Goal: Task Accomplishment & Management: Manage account settings

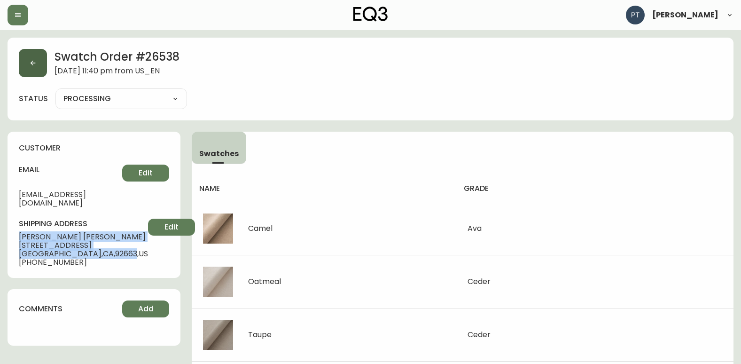
click at [19, 66] on button "button" at bounding box center [33, 63] width 28 height 28
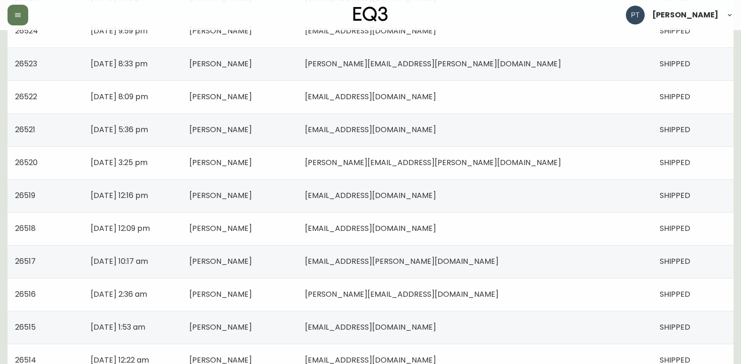
scroll to position [658, 0]
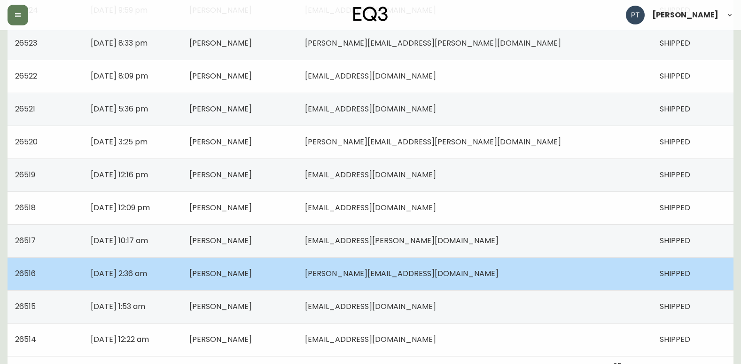
click at [298, 264] on td "[PERSON_NAME]" at bounding box center [240, 273] width 116 height 33
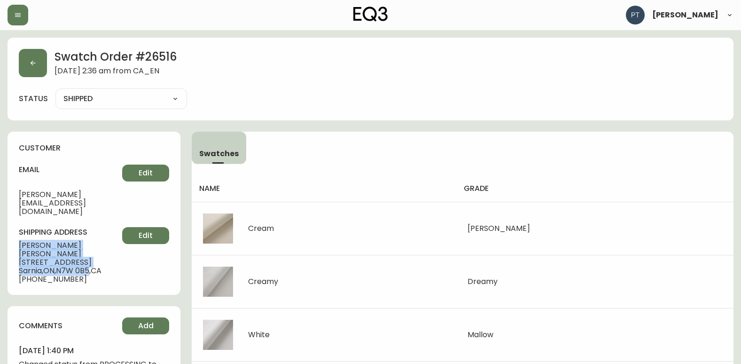
drag, startPoint x: 16, startPoint y: 228, endPoint x: 94, endPoint y: 247, distance: 79.5
click at [94, 247] on div "customer email [PERSON_NAME][EMAIL_ADDRESS][DOMAIN_NAME] Edit shipping address …" at bounding box center [94, 213] width 173 height 163
copy div "[PERSON_NAME] [STREET_ADDRESS]"
click at [29, 67] on button "button" at bounding box center [33, 63] width 28 height 28
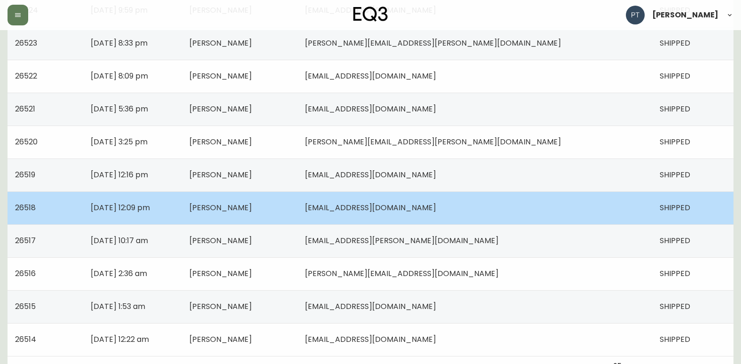
scroll to position [671, 0]
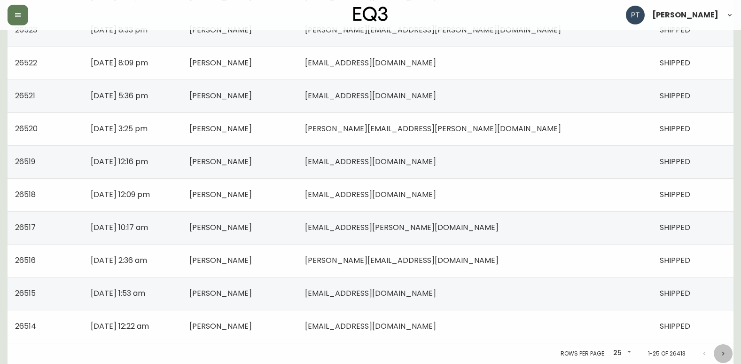
click at [726, 354] on icon "Next page" at bounding box center [724, 354] width 8 height 8
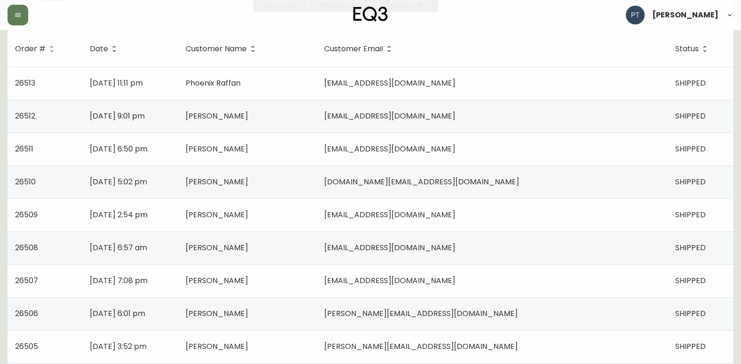
scroll to position [141, 0]
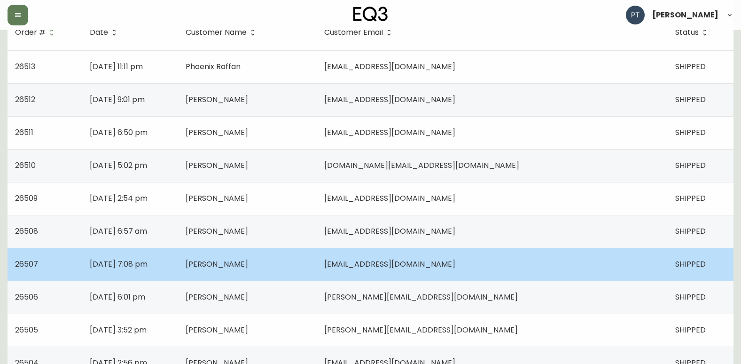
click at [317, 269] on td "[PERSON_NAME]" at bounding box center [247, 264] width 139 height 33
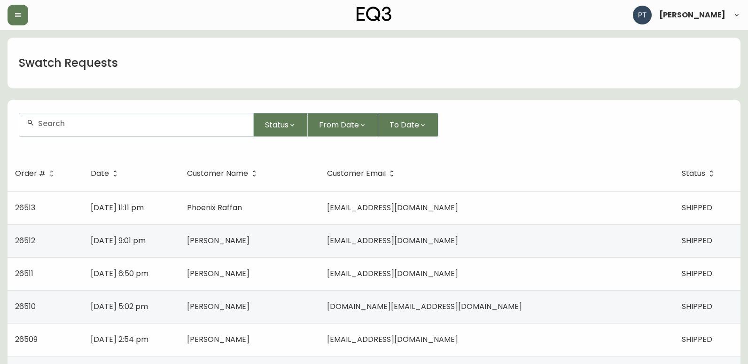
select select "SHIPPED"
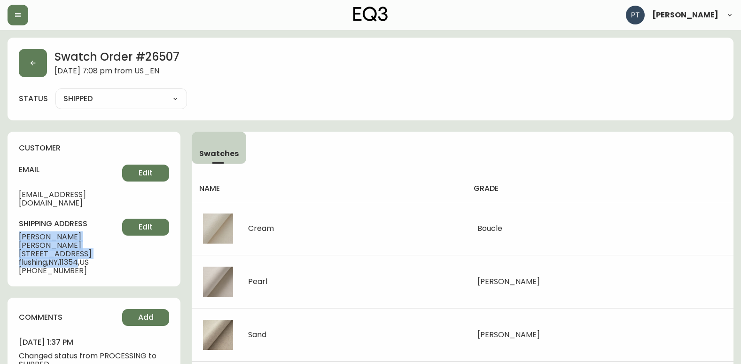
drag, startPoint x: 19, startPoint y: 228, endPoint x: 83, endPoint y: 245, distance: 66.2
click at [83, 245] on div "shipping address [PERSON_NAME] [STREET_ADDRESS] [PHONE_NUMBER] Edit" at bounding box center [94, 247] width 150 height 56
copy div "[PERSON_NAME] [STREET_ADDRESS]"
click at [42, 63] on button "button" at bounding box center [33, 63] width 28 height 28
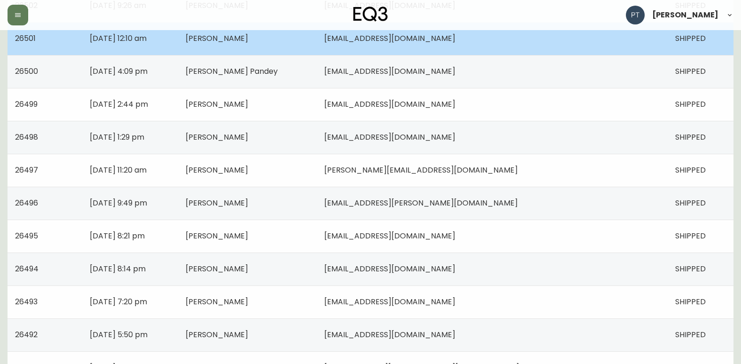
scroll to position [611, 0]
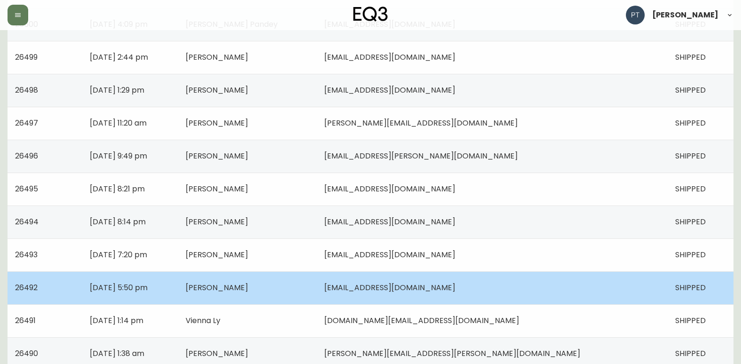
click at [317, 289] on td "[PERSON_NAME]" at bounding box center [247, 287] width 139 height 33
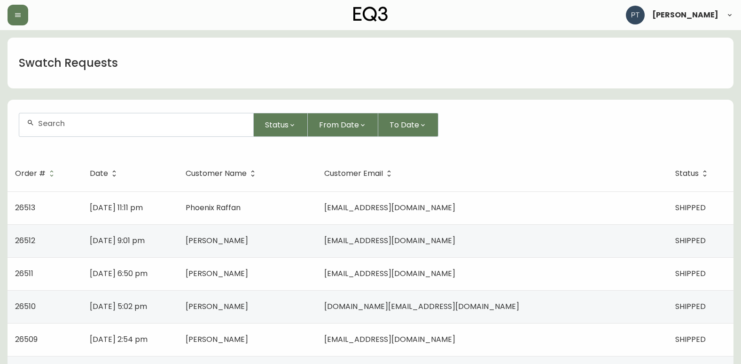
select select "SHIPPED"
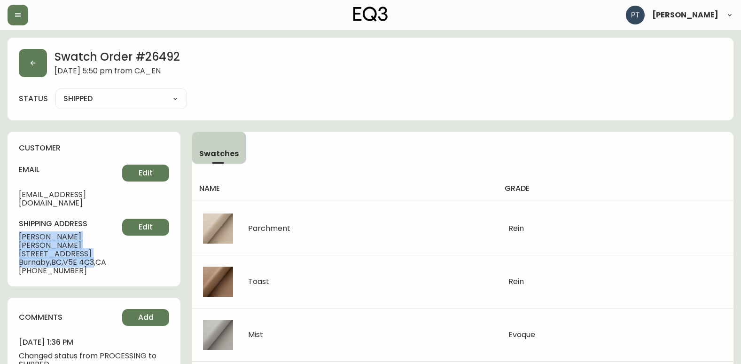
drag, startPoint x: 16, startPoint y: 226, endPoint x: 98, endPoint y: 248, distance: 85.6
click at [98, 248] on div "customer email [EMAIL_ADDRESS][DOMAIN_NAME] Edit shipping address [PERSON_NAME]…" at bounding box center [94, 209] width 173 height 155
copy div "[PERSON_NAME] [STREET_ADDRESS]"
click at [37, 62] on button "button" at bounding box center [33, 63] width 28 height 28
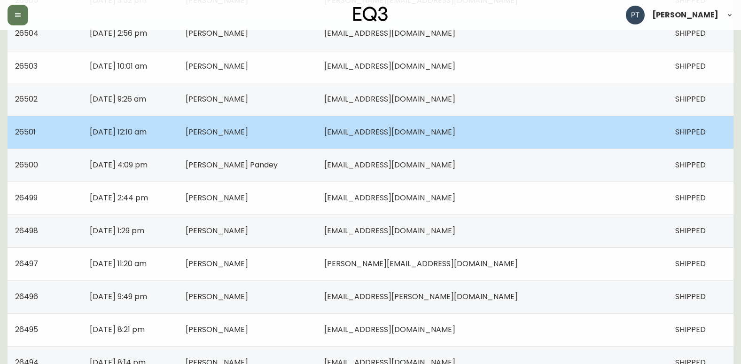
scroll to position [517, 0]
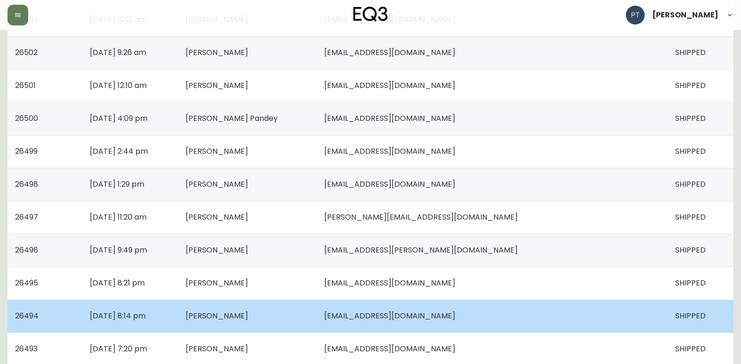
click at [317, 321] on td "[PERSON_NAME]" at bounding box center [247, 315] width 139 height 33
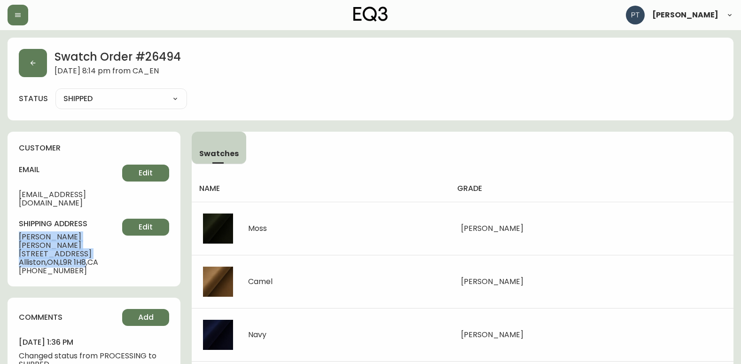
drag, startPoint x: 17, startPoint y: 226, endPoint x: 89, endPoint y: 248, distance: 75.1
click at [89, 248] on div "customer email [EMAIL_ADDRESS][DOMAIN_NAME] Edit shipping address [PERSON_NAME]…" at bounding box center [94, 209] width 173 height 155
copy div "[PERSON_NAME] [STREET_ADDRESS]"
click at [34, 67] on button "button" at bounding box center [33, 63] width 28 height 28
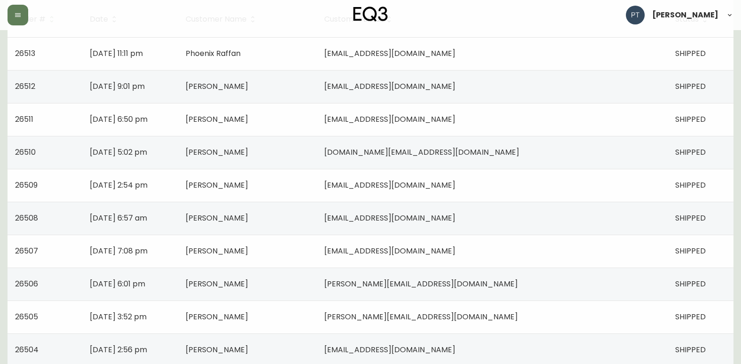
scroll to position [13, 0]
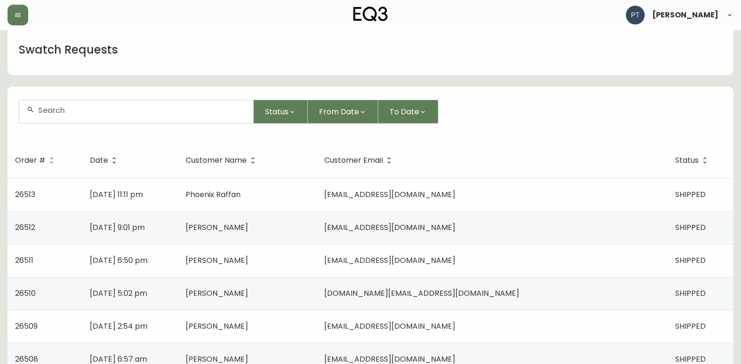
click at [178, 203] on td "[DATE] 11:11 pm" at bounding box center [129, 194] width 95 height 33
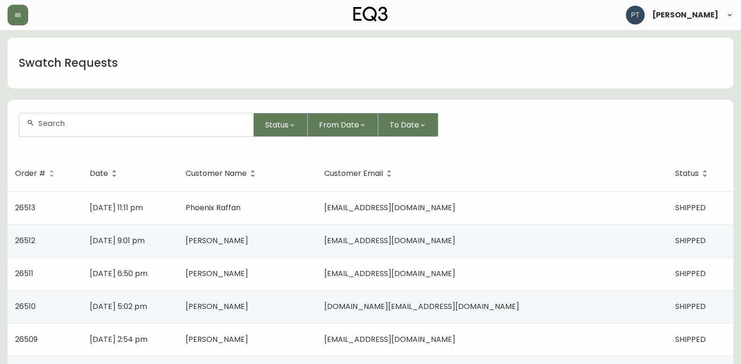
select select "SHIPPED"
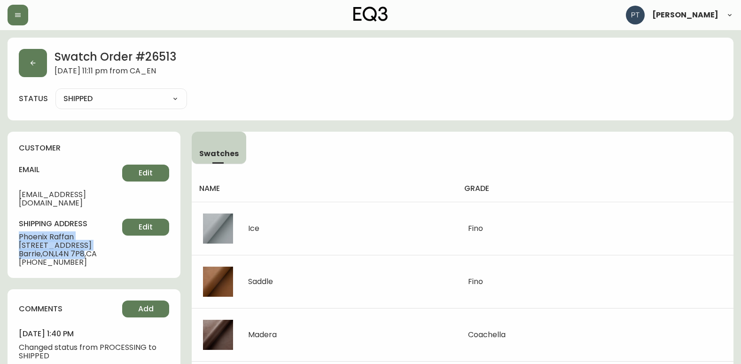
drag, startPoint x: 16, startPoint y: 227, endPoint x: 86, endPoint y: 244, distance: 73.2
click at [86, 244] on div "customer email [EMAIL_ADDRESS][DOMAIN_NAME] Edit shipping address [GEOGRAPHIC_D…" at bounding box center [94, 205] width 173 height 146
copy div "Phoenix Raffan [STREET_ADDRESS]"
click at [44, 71] on button "button" at bounding box center [33, 63] width 28 height 28
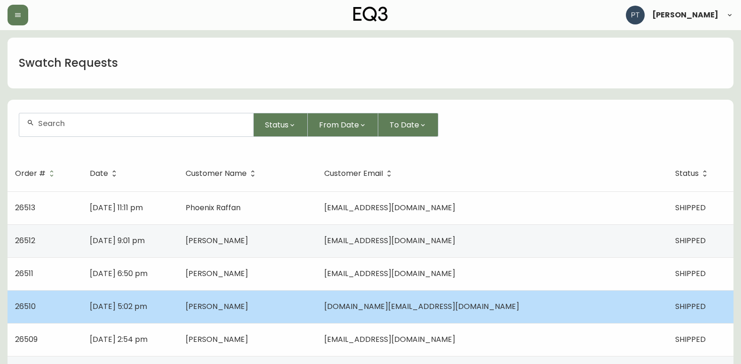
click at [255, 298] on td "[PERSON_NAME]" at bounding box center [247, 306] width 139 height 33
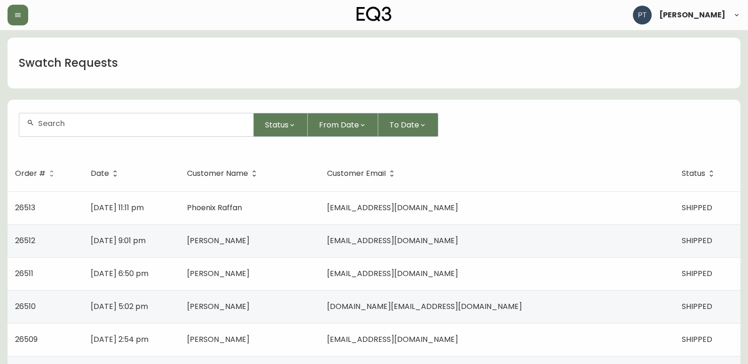
select select "SHIPPED"
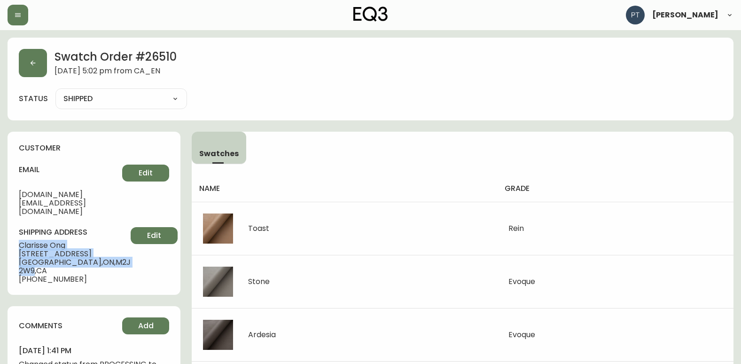
drag, startPoint x: 19, startPoint y: 228, endPoint x: 108, endPoint y: 245, distance: 90.4
click at [108, 245] on div "shipping address [PERSON_NAME] [STREET_ADDRESS] [PHONE_NUMBER] Edit" at bounding box center [94, 255] width 150 height 56
copy div "[PERSON_NAME] [STREET_ADDRESS]"
click at [41, 64] on button "button" at bounding box center [33, 63] width 28 height 28
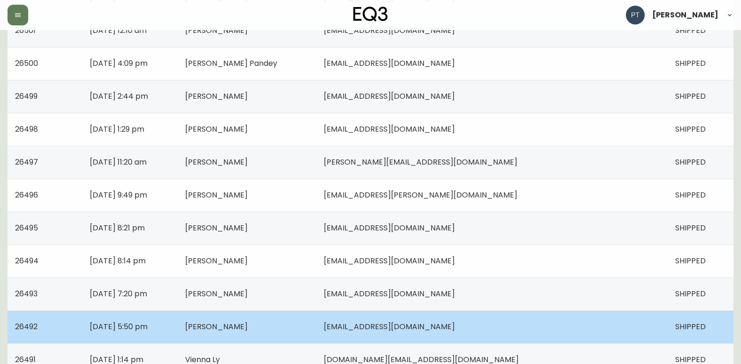
scroll to position [671, 0]
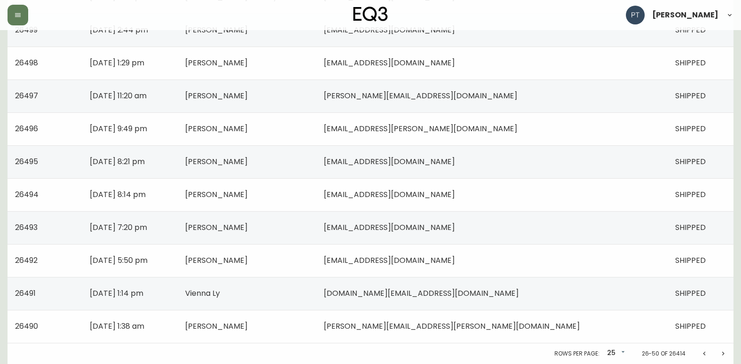
click at [705, 357] on button "Previous page" at bounding box center [704, 353] width 19 height 19
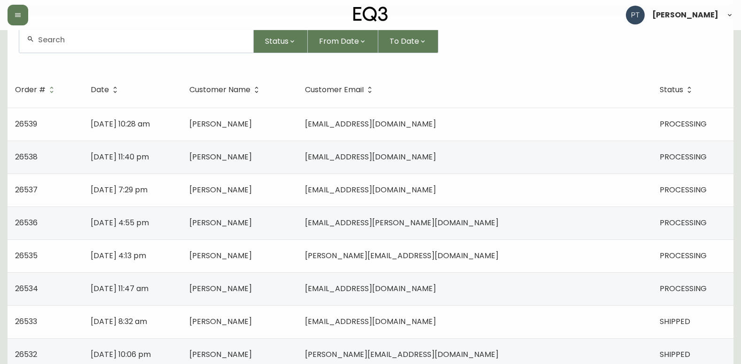
scroll to position [94, 0]
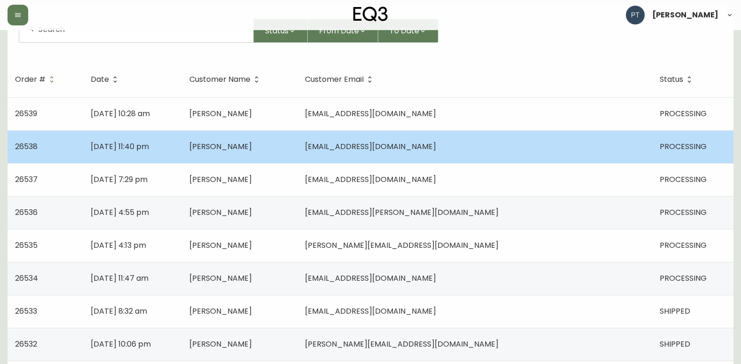
click at [483, 152] on td "[EMAIL_ADDRESS][DOMAIN_NAME]" at bounding box center [475, 146] width 355 height 33
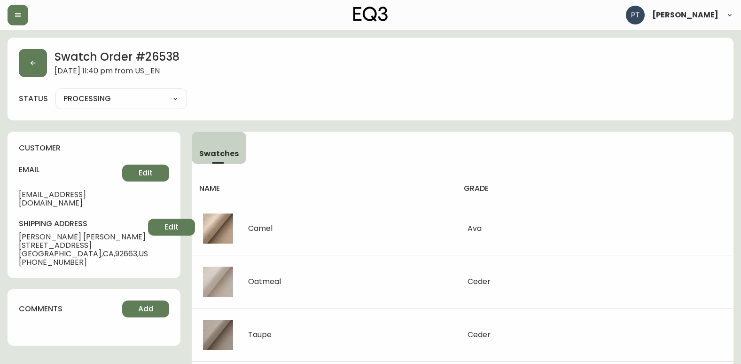
click at [91, 95] on select "PROCESSING SHIPPED CANCELLED" at bounding box center [121, 99] width 132 height 14
click at [55, 92] on select "PROCESSING SHIPPED CANCELLED" at bounding box center [121, 99] width 132 height 14
select select "PROCESSING"
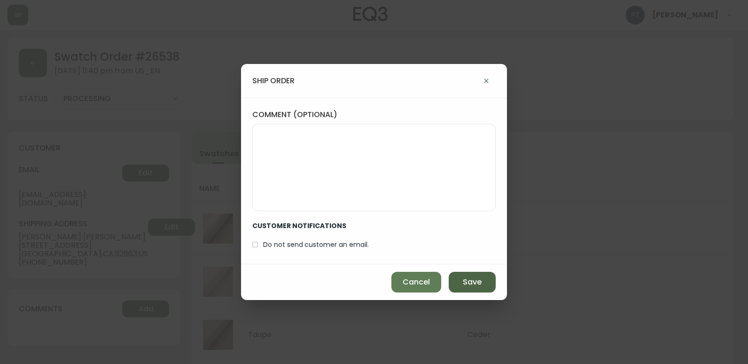
click at [486, 288] on button "Save" at bounding box center [472, 282] width 47 height 21
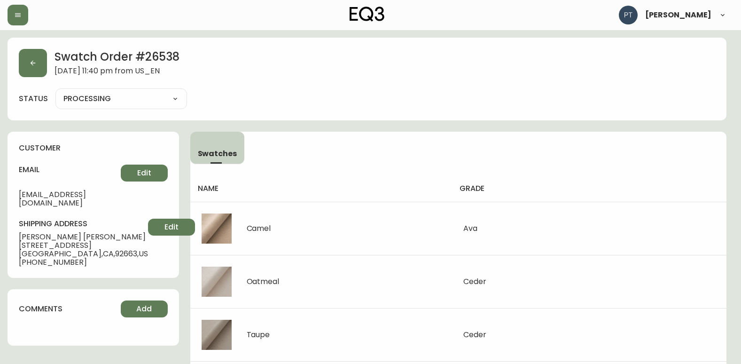
type input "SHIPPED"
select select "SHIPPED"
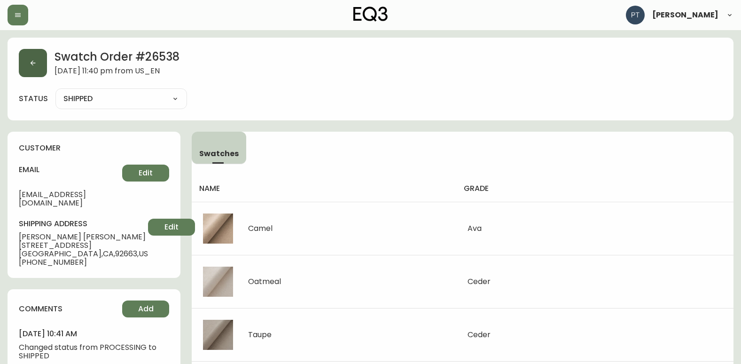
click at [35, 61] on icon "button" at bounding box center [33, 63] width 8 height 8
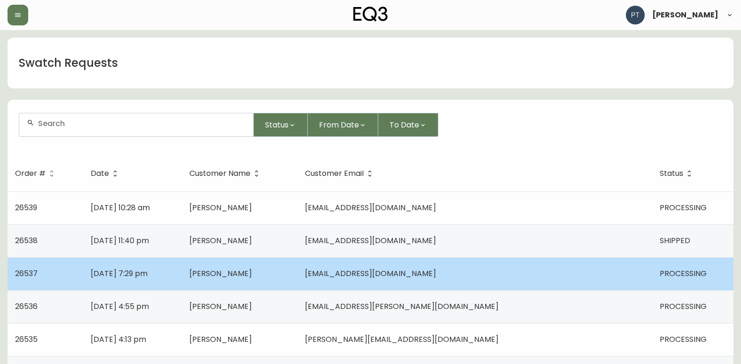
click at [298, 269] on td "[PERSON_NAME]" at bounding box center [240, 273] width 116 height 33
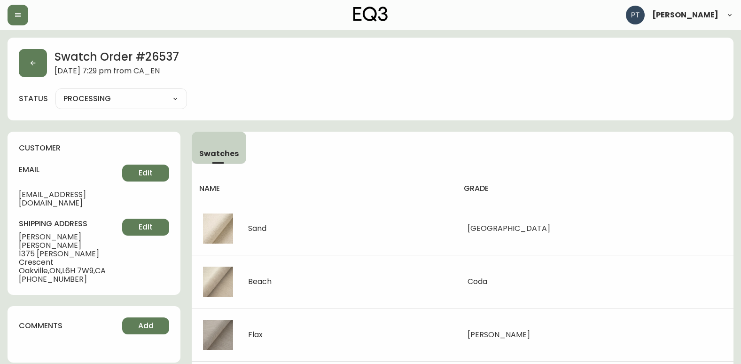
click at [123, 98] on select "PROCESSING SHIPPED CANCELLED" at bounding box center [121, 99] width 132 height 14
click at [55, 92] on select "PROCESSING SHIPPED CANCELLED" at bounding box center [121, 99] width 132 height 14
select select "PROCESSING"
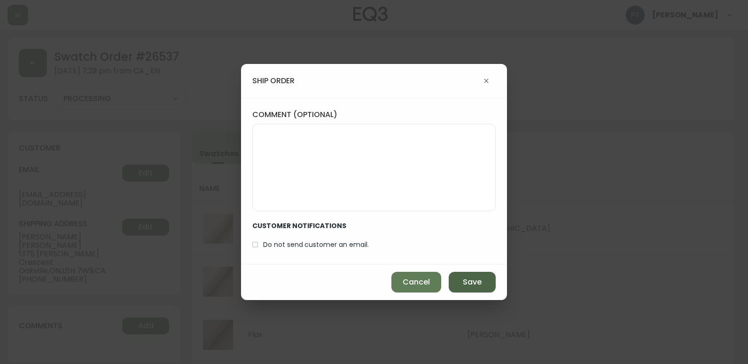
click at [457, 286] on button "Save" at bounding box center [472, 282] width 47 height 21
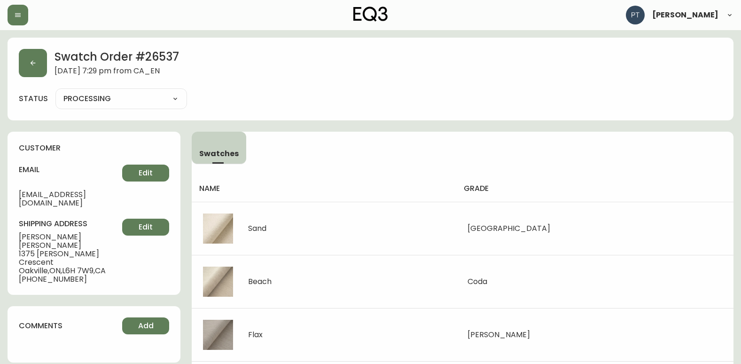
type input "SHIPPED"
select select "SHIPPED"
click at [33, 71] on button "button" at bounding box center [33, 63] width 28 height 28
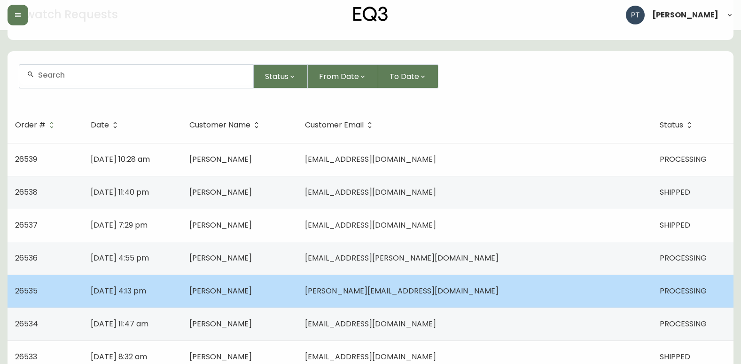
scroll to position [94, 0]
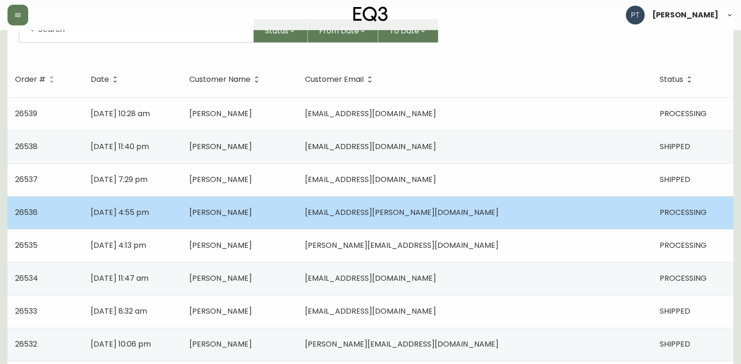
click at [298, 216] on td "[PERSON_NAME]" at bounding box center [240, 212] width 116 height 33
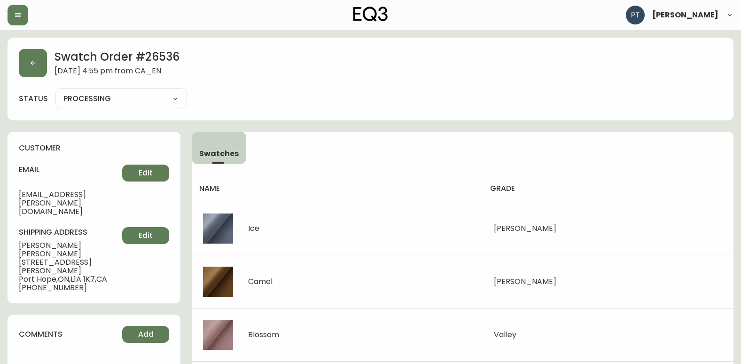
click at [143, 103] on select "PROCESSING SHIPPED CANCELLED" at bounding box center [121, 99] width 132 height 14
click at [55, 92] on select "PROCESSING SHIPPED CANCELLED" at bounding box center [121, 99] width 132 height 14
select select "PROCESSING"
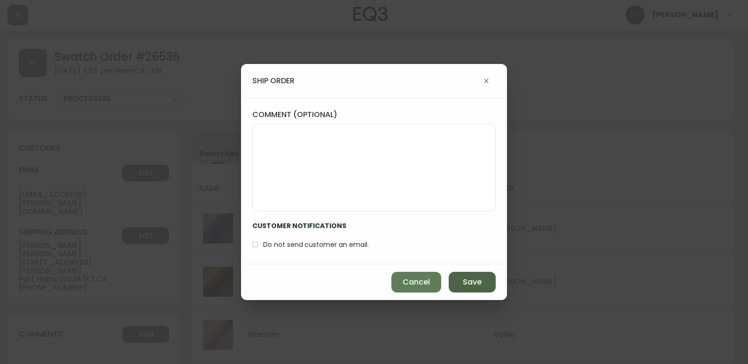
click at [468, 280] on span "Save" at bounding box center [472, 282] width 19 height 10
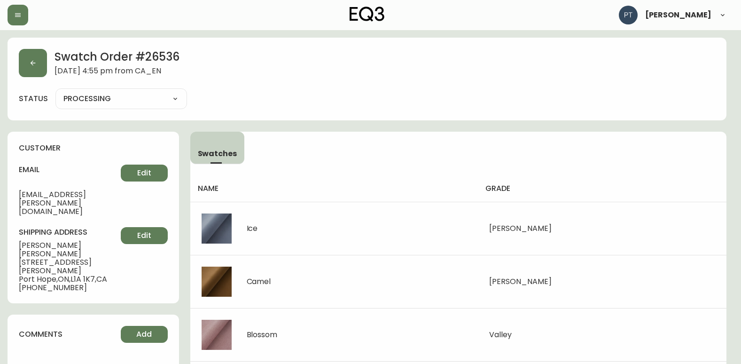
type input "SHIPPED"
select select "SHIPPED"
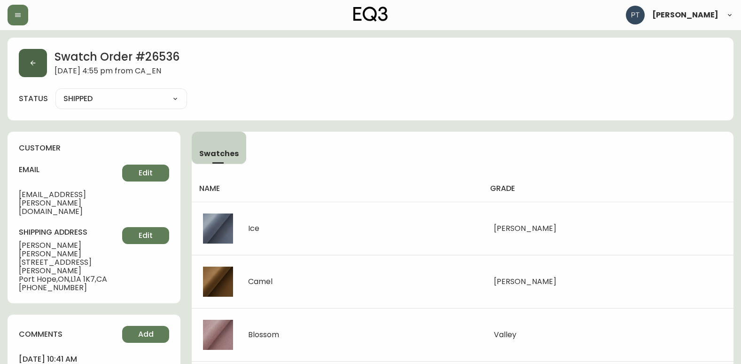
click at [39, 73] on button "button" at bounding box center [33, 63] width 28 height 28
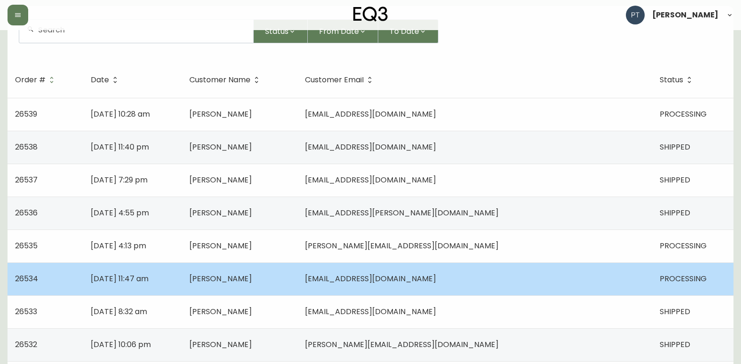
scroll to position [94, 0]
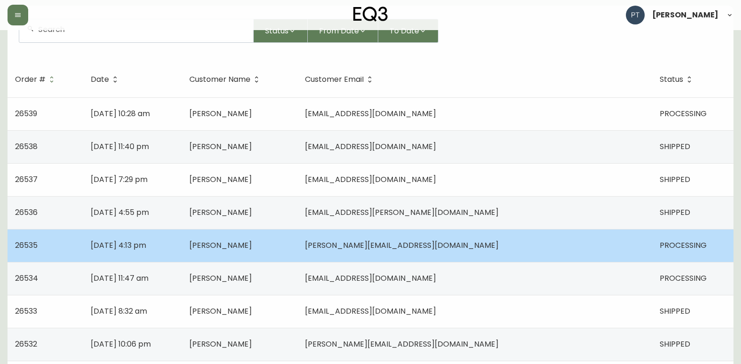
click at [298, 253] on td "[PERSON_NAME]" at bounding box center [240, 245] width 116 height 33
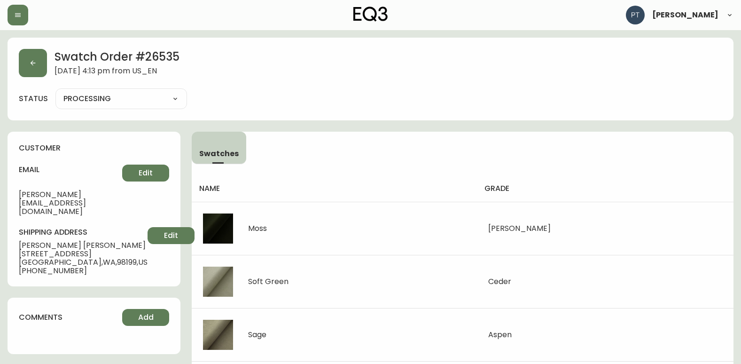
click at [116, 102] on select "PROCESSING SHIPPED CANCELLED" at bounding box center [121, 99] width 132 height 14
click at [55, 92] on select "PROCESSING SHIPPED CANCELLED" at bounding box center [121, 99] width 132 height 14
select select "PROCESSING"
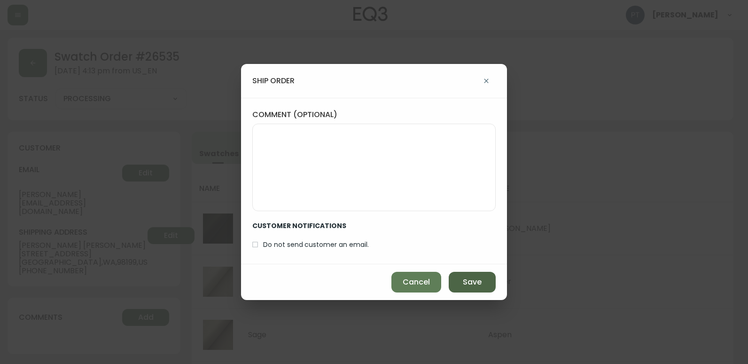
click at [459, 276] on button "Save" at bounding box center [472, 282] width 47 height 21
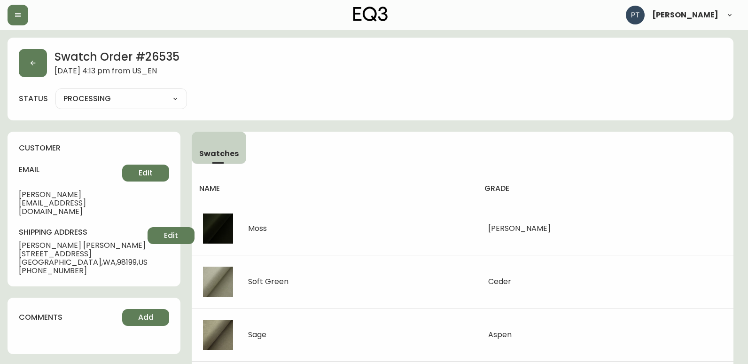
type input "SHIPPED"
select select "SHIPPED"
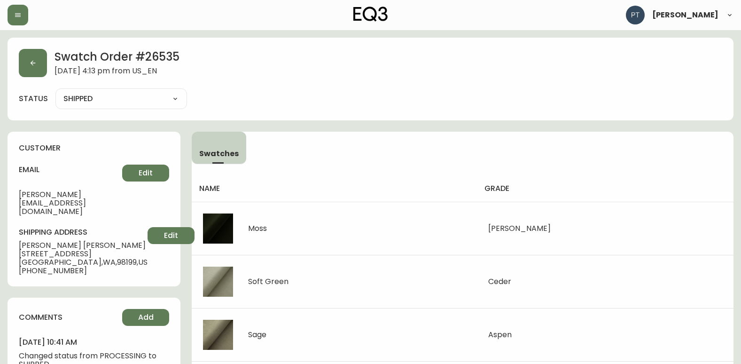
click at [18, 59] on div "Swatch Order # 26535 [DATE] 4:13 pm from US_EN status SHIPPED SHIPPED CANCELLED" at bounding box center [371, 79] width 726 height 83
click at [34, 70] on button "button" at bounding box center [33, 63] width 28 height 28
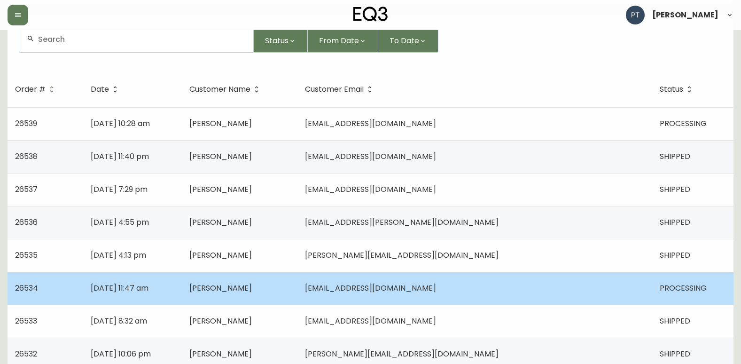
scroll to position [235, 0]
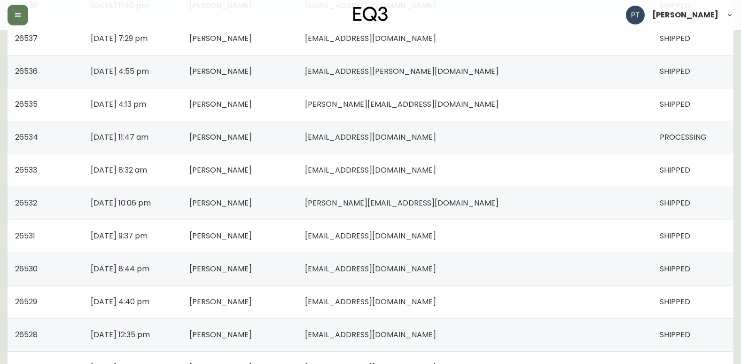
click at [298, 135] on td "[PERSON_NAME]" at bounding box center [240, 137] width 116 height 33
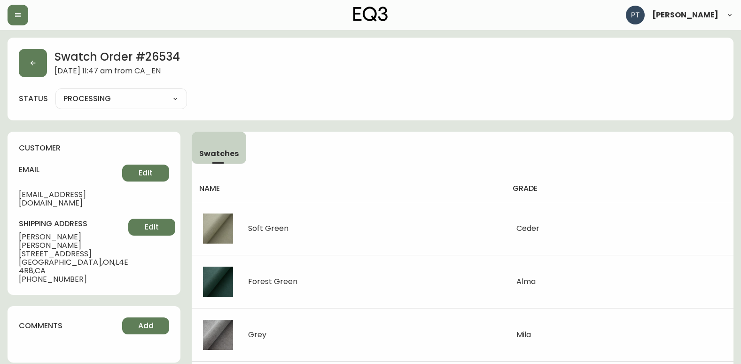
drag, startPoint x: 129, startPoint y: 98, endPoint x: 137, endPoint y: 107, distance: 12.0
click at [131, 99] on select "PROCESSING SHIPPED CANCELLED" at bounding box center [121, 99] width 132 height 14
click at [55, 92] on select "PROCESSING SHIPPED CANCELLED" at bounding box center [121, 99] width 132 height 14
select select "PROCESSING"
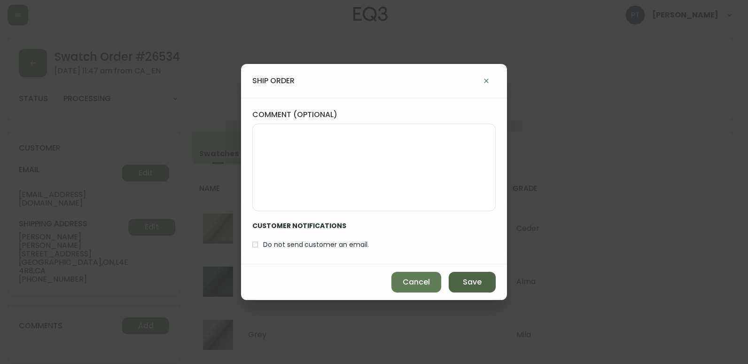
click at [454, 277] on button "Save" at bounding box center [472, 282] width 47 height 21
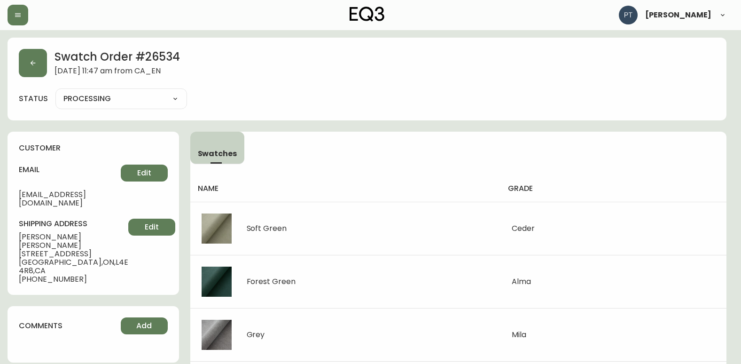
type input "SHIPPED"
select select "SHIPPED"
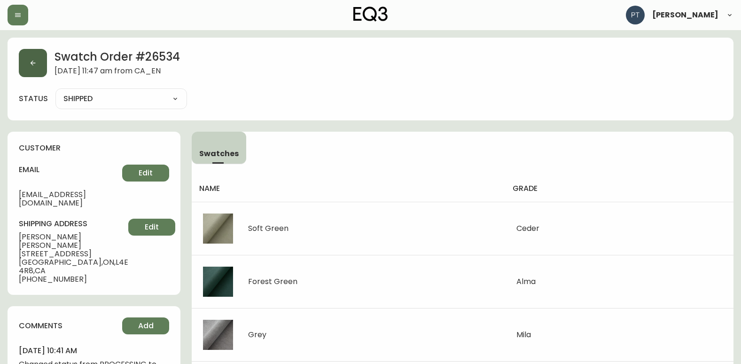
click at [32, 63] on icon "button" at bounding box center [33, 63] width 8 height 8
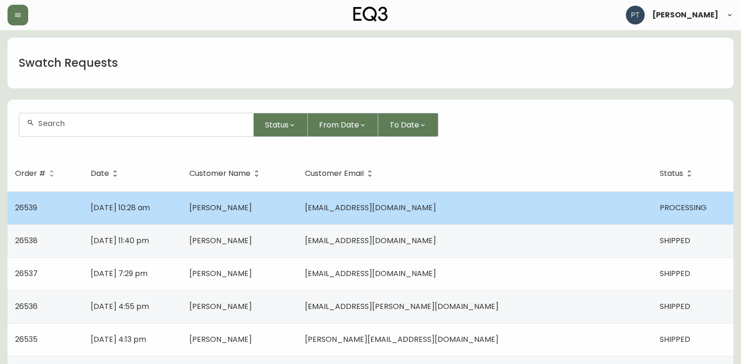
click at [298, 221] on td "[PERSON_NAME]" at bounding box center [240, 207] width 116 height 33
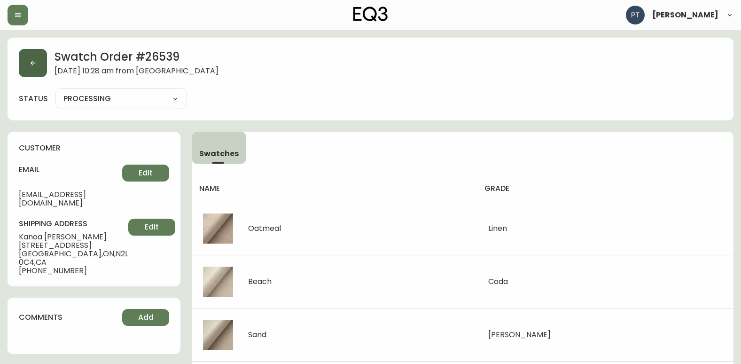
click at [31, 62] on icon "button" at bounding box center [33, 63] width 8 height 8
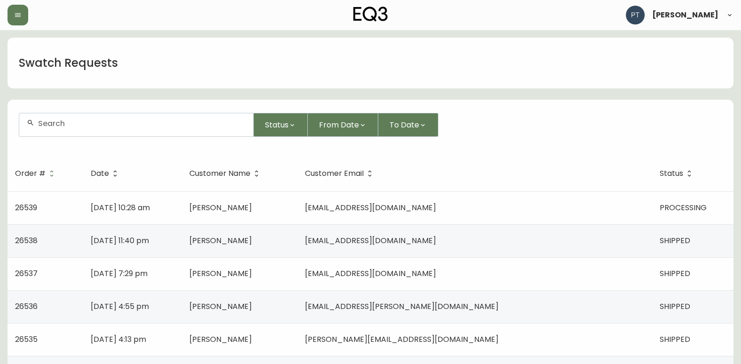
drag, startPoint x: 23, startPoint y: 14, endPoint x: 31, endPoint y: 29, distance: 17.3
click at [20, 16] on button "button" at bounding box center [18, 15] width 21 height 21
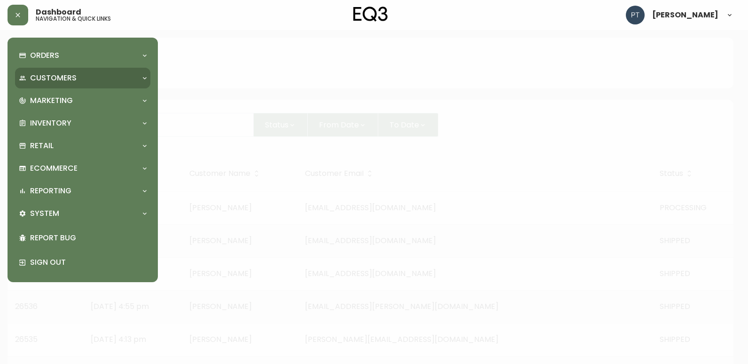
click at [72, 78] on p "Customers" at bounding box center [53, 78] width 47 height 10
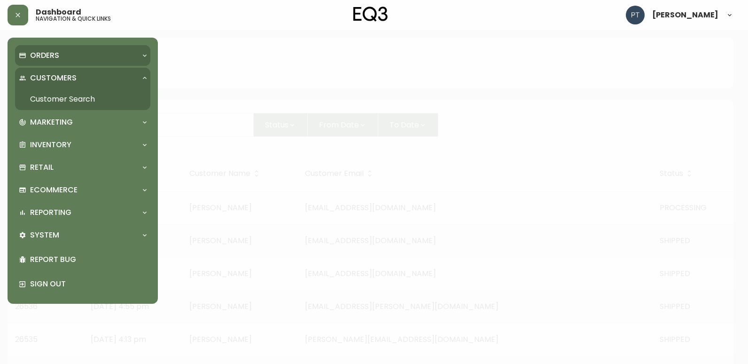
drag, startPoint x: 73, startPoint y: 57, endPoint x: 76, endPoint y: 62, distance: 5.5
click at [73, 61] on div "Orders" at bounding box center [82, 55] width 135 height 21
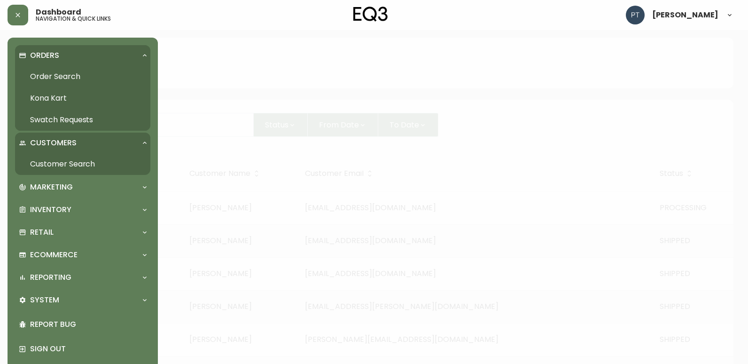
click at [73, 71] on link "Order Search" at bounding box center [82, 77] width 135 height 22
